Goal: Transaction & Acquisition: Purchase product/service

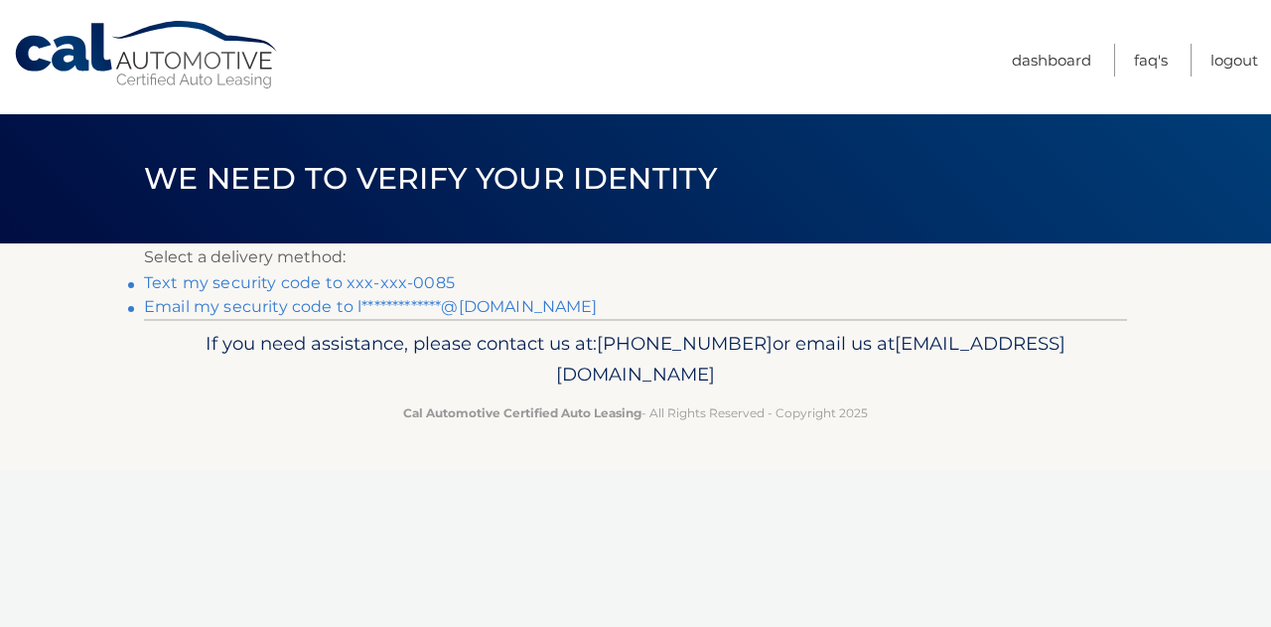
click at [276, 285] on link "Text my security code to xxx-xxx-0085" at bounding box center [299, 282] width 311 height 19
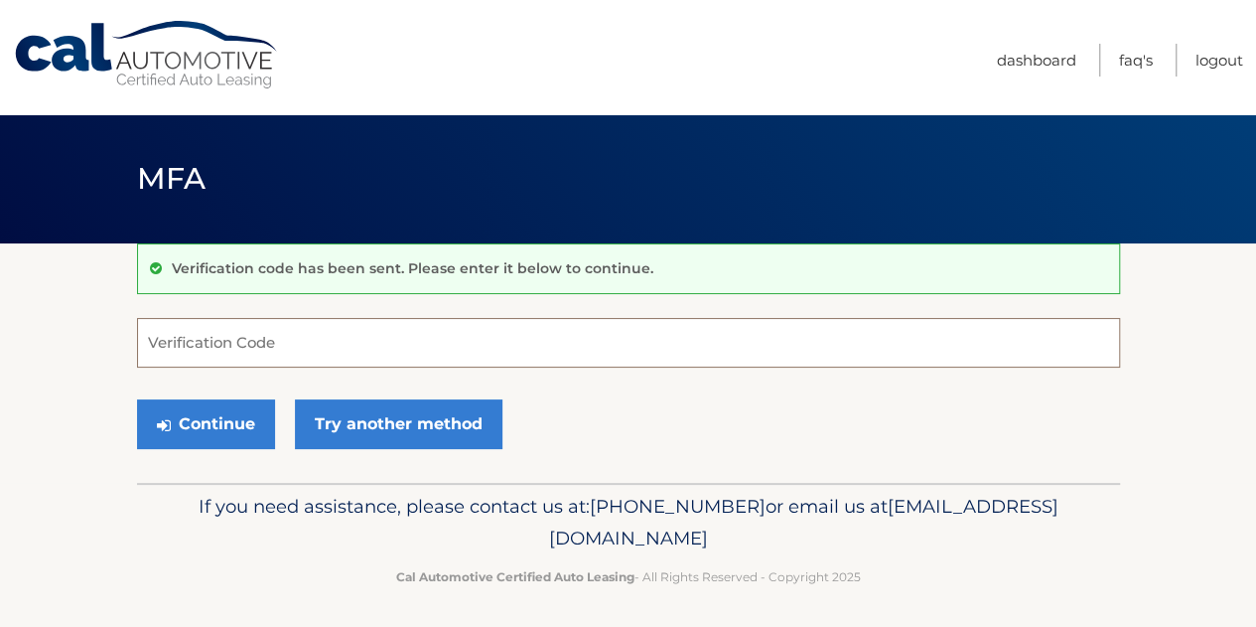
click at [286, 341] on input "Verification Code" at bounding box center [628, 343] width 983 height 50
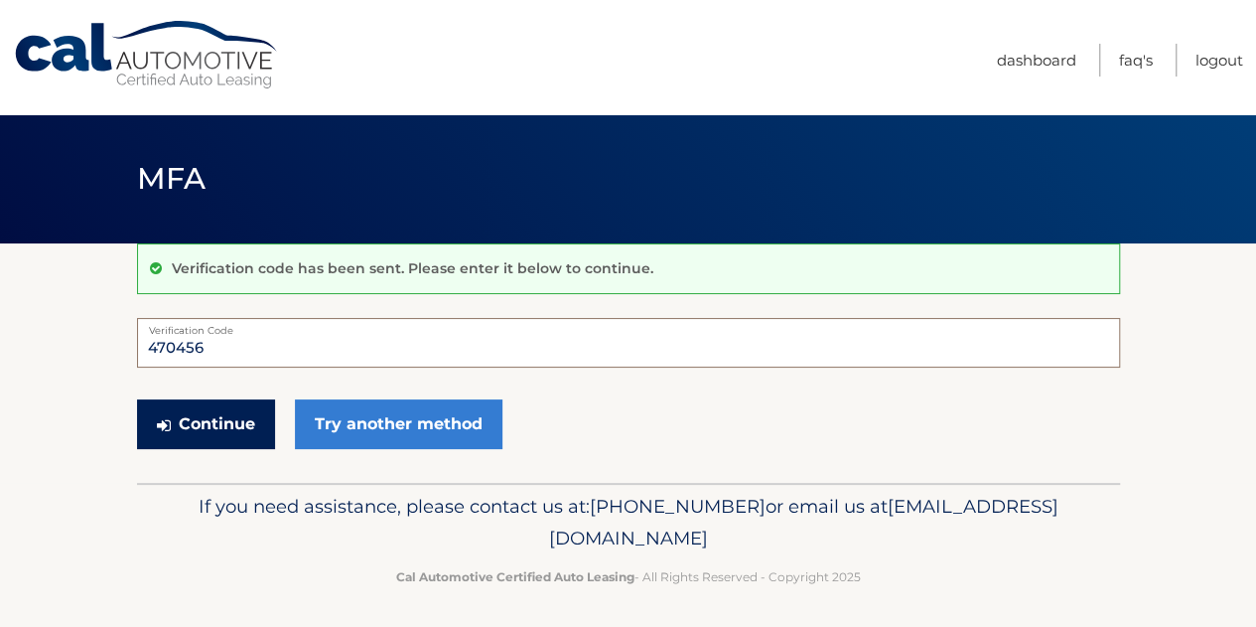
type input "470456"
click at [218, 421] on button "Continue" at bounding box center [206, 424] width 138 height 50
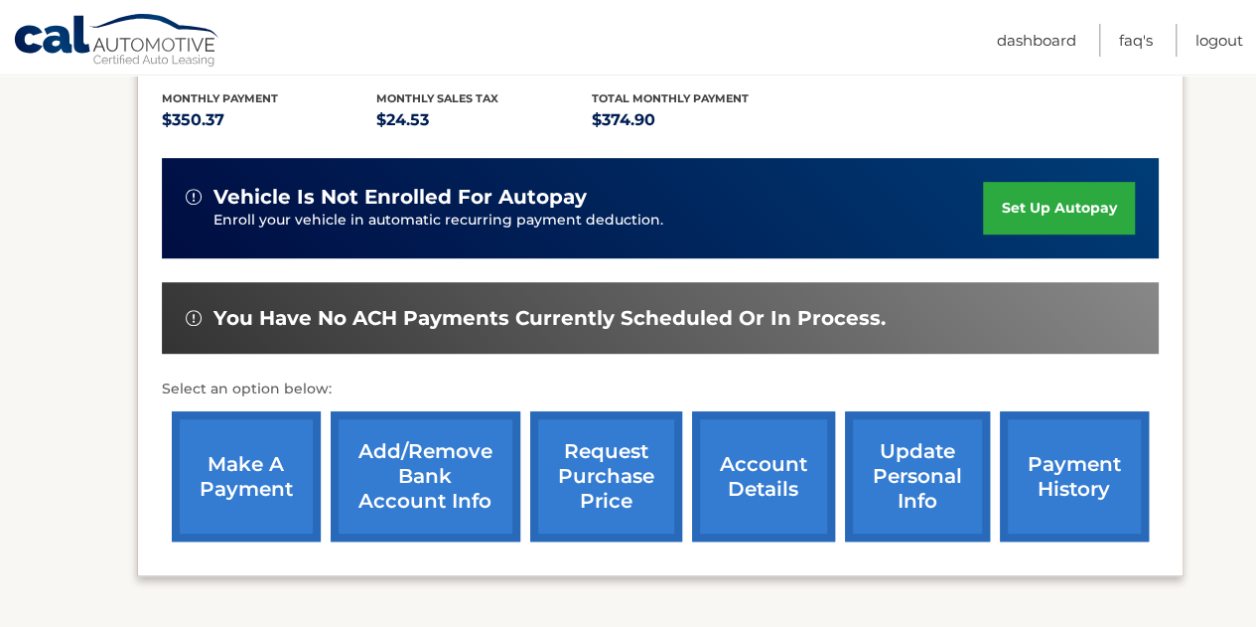
scroll to position [443, 0]
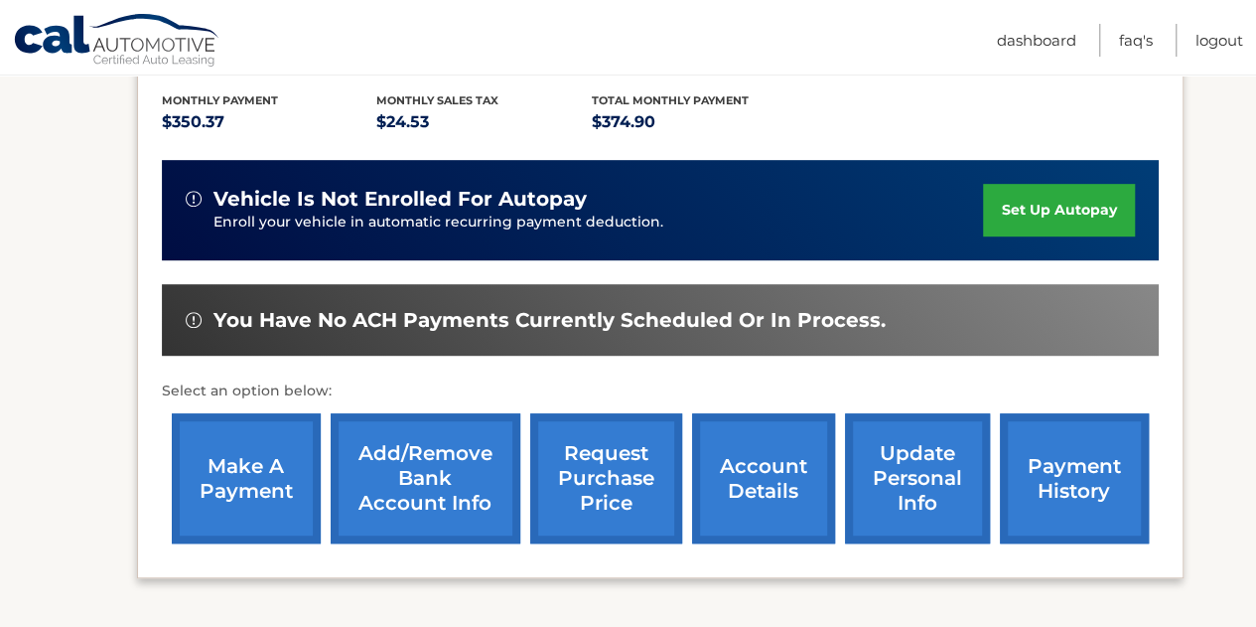
click at [263, 430] on link "make a payment" at bounding box center [246, 478] width 149 height 130
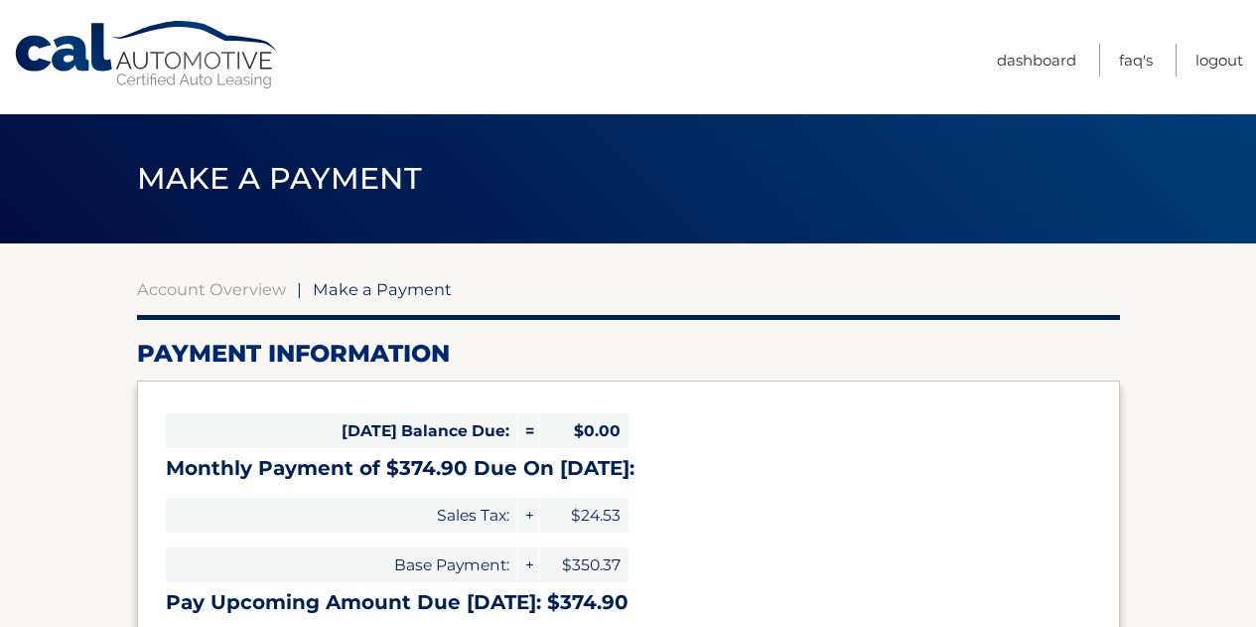
select select "MTkyODI5NDEtOWE0My00Y2FhLWExZGEtZjJhYzc5OWE3ZDcz"
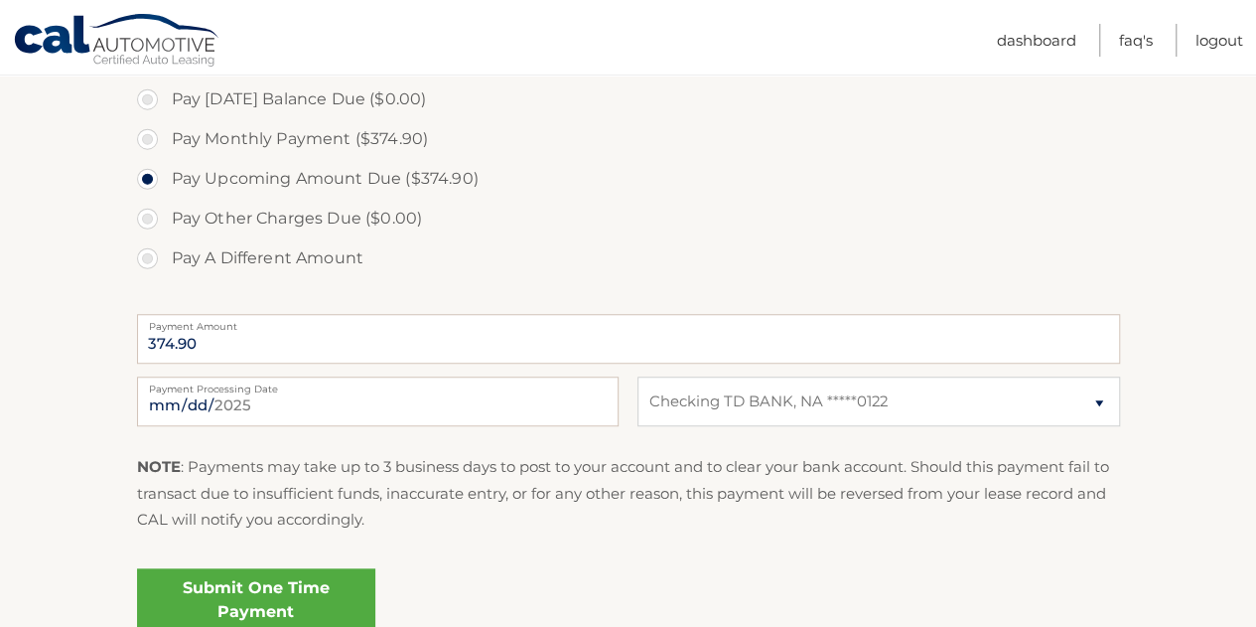
scroll to position [612, 0]
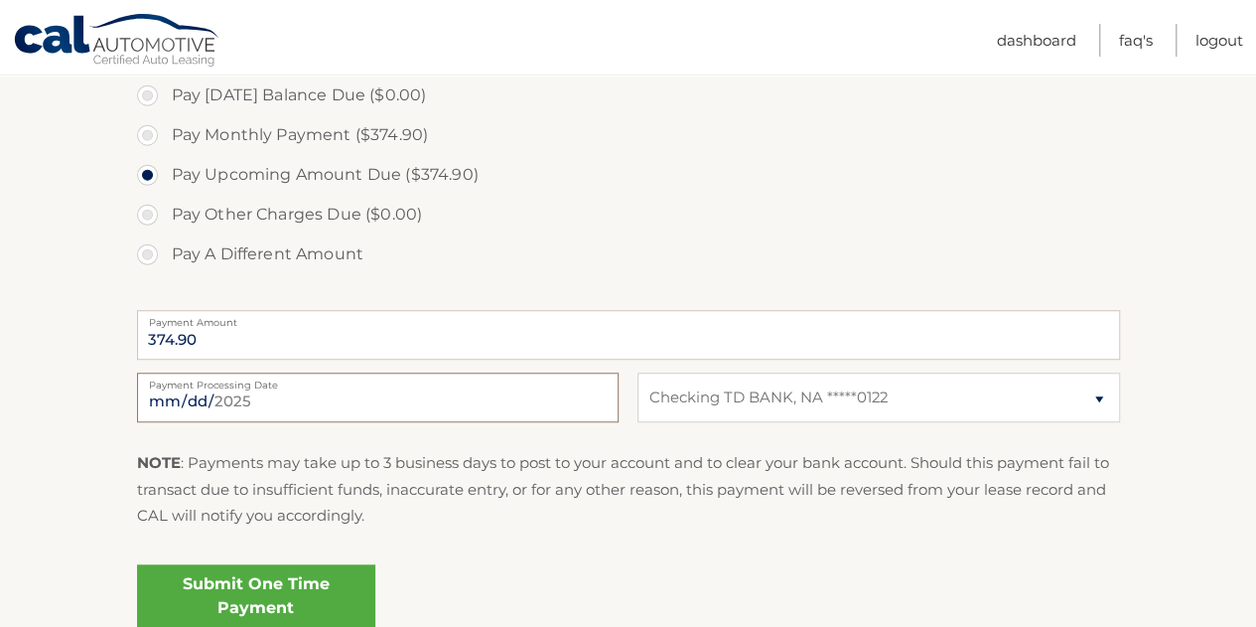
click at [508, 392] on input "[DATE]" at bounding box center [378, 397] width 482 height 50
click at [256, 392] on input "2025-09-06" at bounding box center [378, 397] width 482 height 50
type input "2025-09-08"
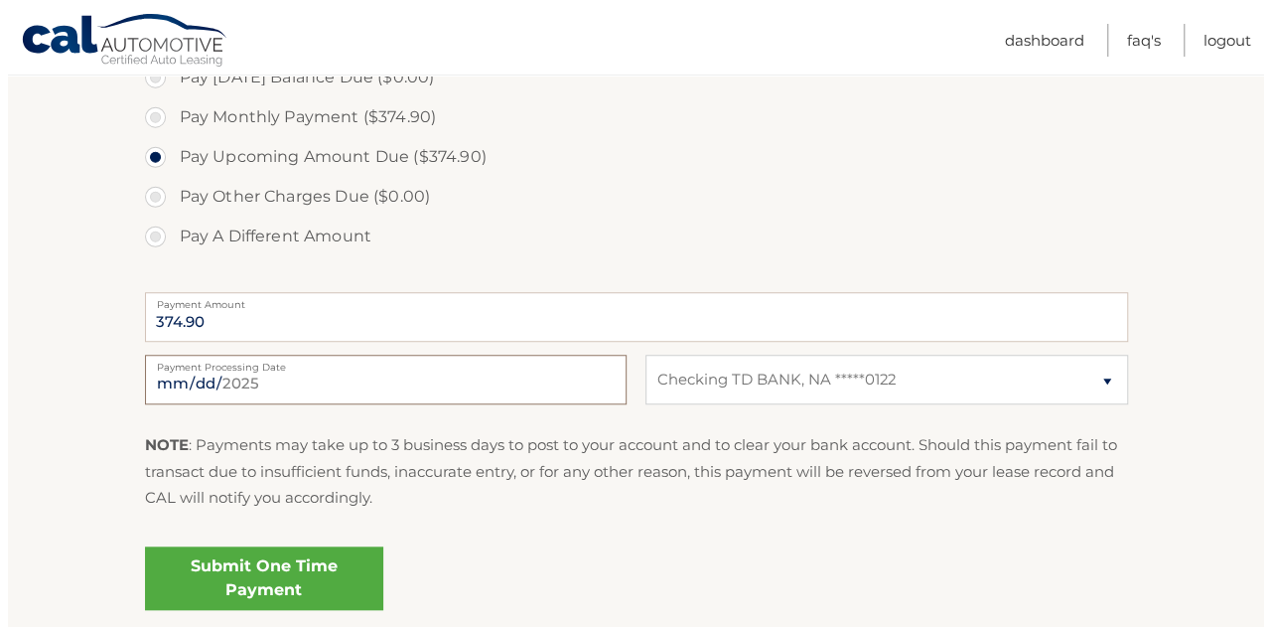
scroll to position [647, 0]
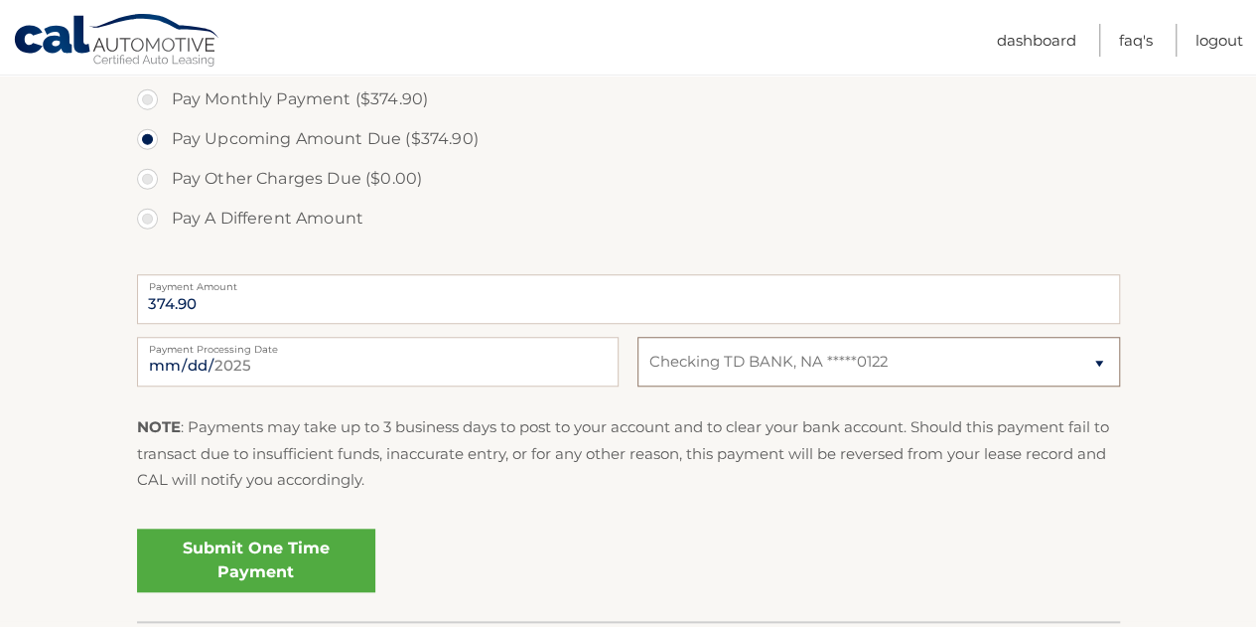
click at [1099, 357] on select "Select Bank Account Checking TD BANK, NA *****0122" at bounding box center [879, 362] width 482 height 50
click at [337, 543] on link "Submit One Time Payment" at bounding box center [256, 560] width 238 height 64
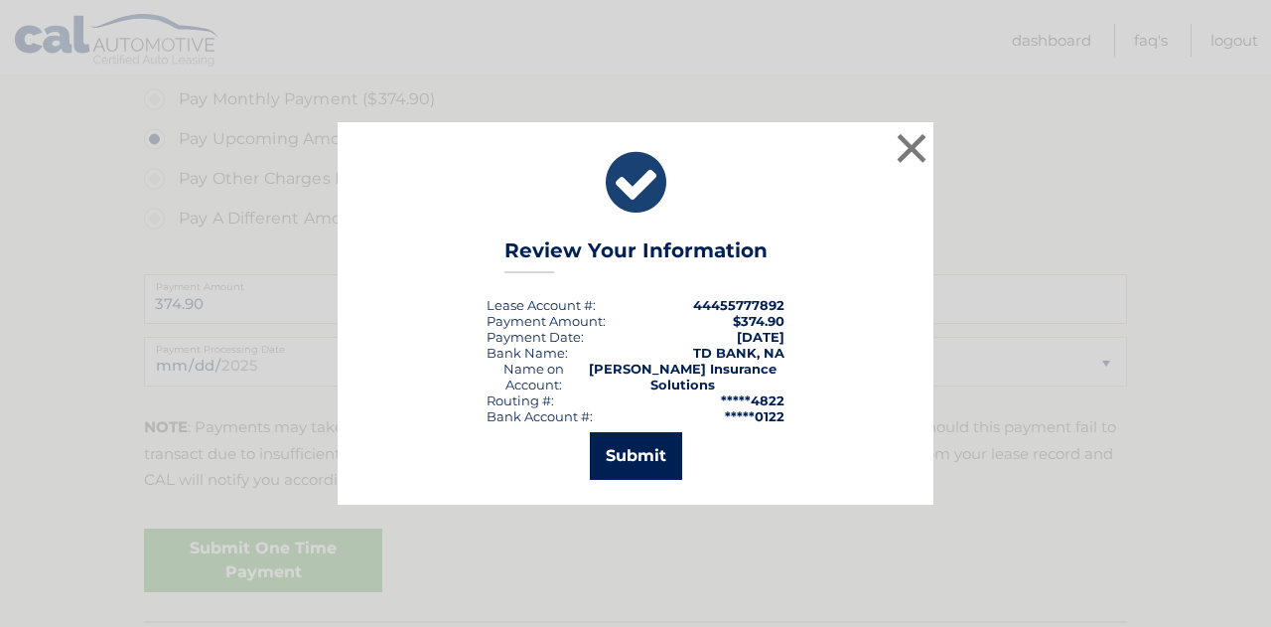
click at [623, 445] on button "Submit" at bounding box center [636, 456] width 92 height 48
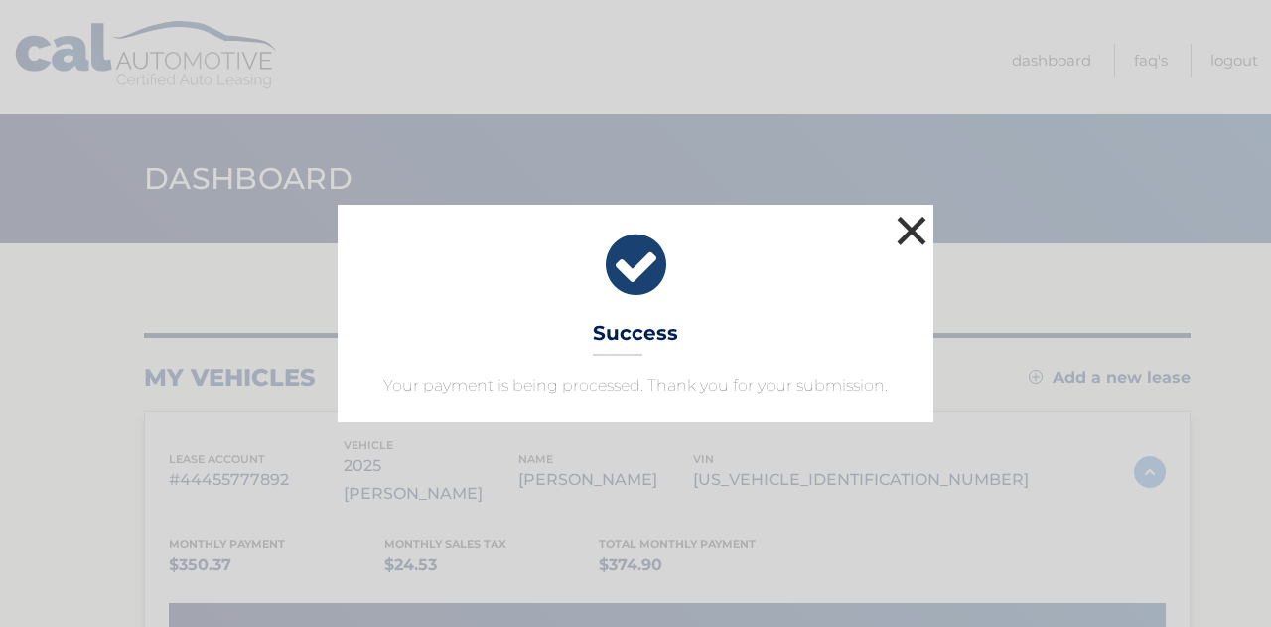
click at [907, 221] on button "×" at bounding box center [912, 231] width 40 height 40
